Goal: Information Seeking & Learning: Learn about a topic

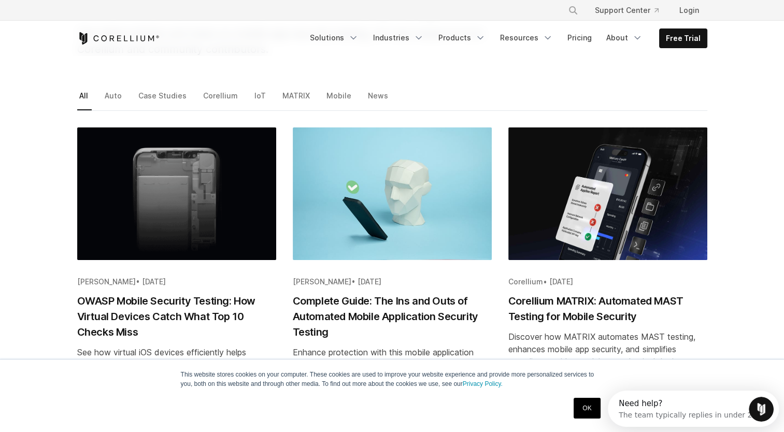
scroll to position [131, 0]
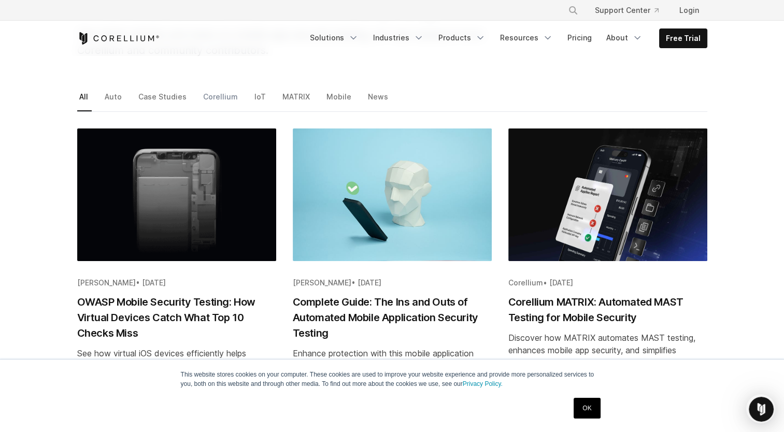
click at [210, 96] on link "Corellium" at bounding box center [221, 101] width 40 height 22
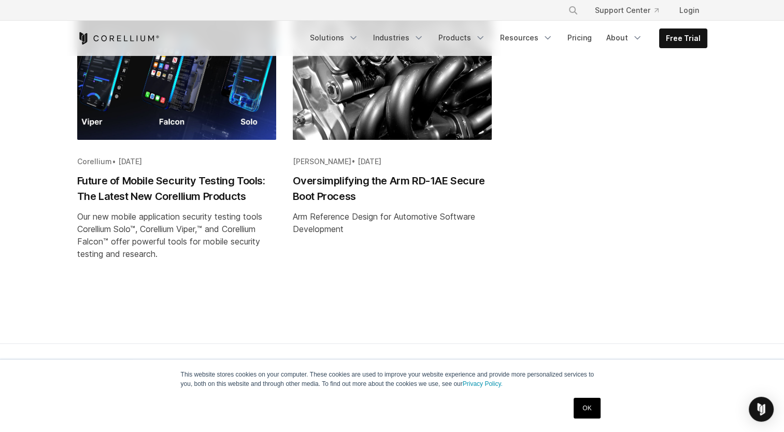
scroll to position [252, 0]
click at [213, 181] on h2 "Future of Mobile Security Testing Tools: The Latest New Corellium Products" at bounding box center [176, 188] width 199 height 31
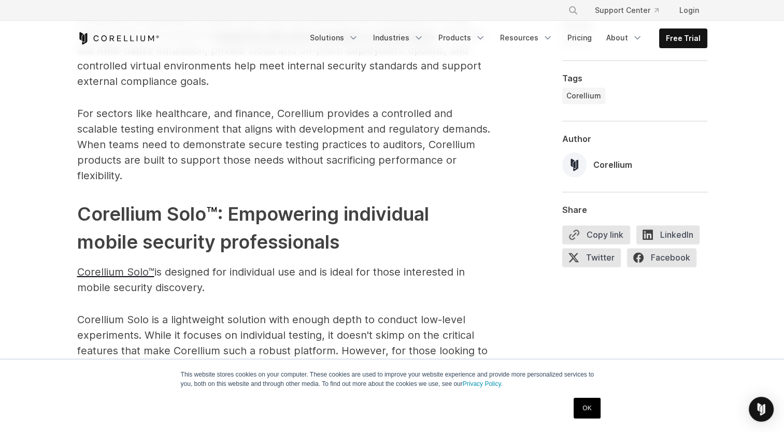
scroll to position [1231, 0]
